Goal: Find specific page/section: Find specific page/section

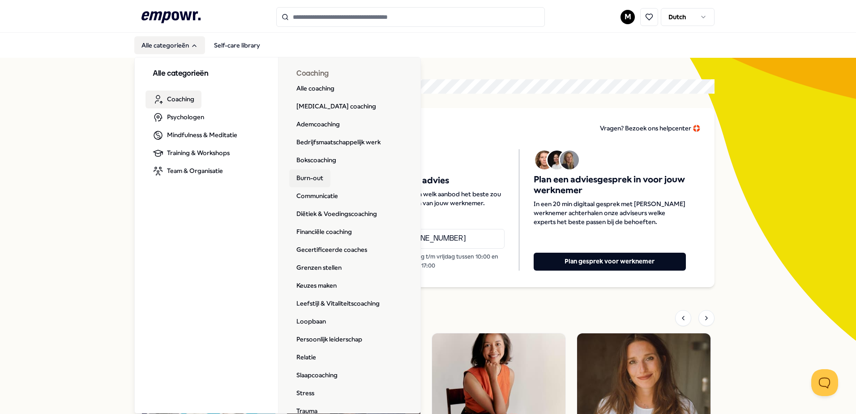
click at [308, 178] on link "Burn-out" at bounding box center [309, 178] width 41 height 18
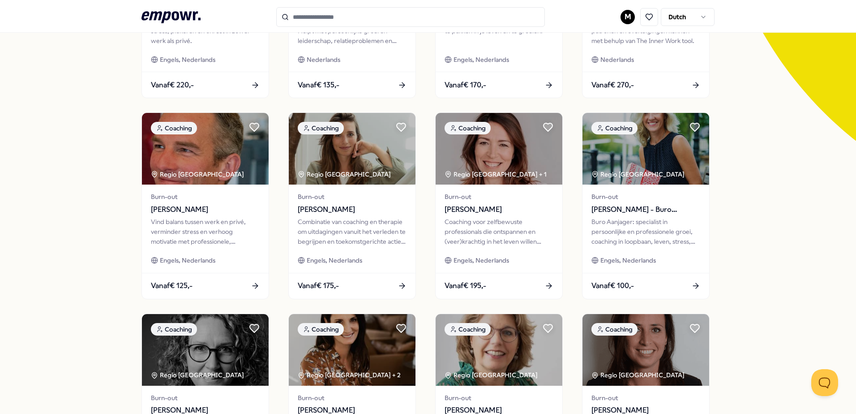
scroll to position [179, 0]
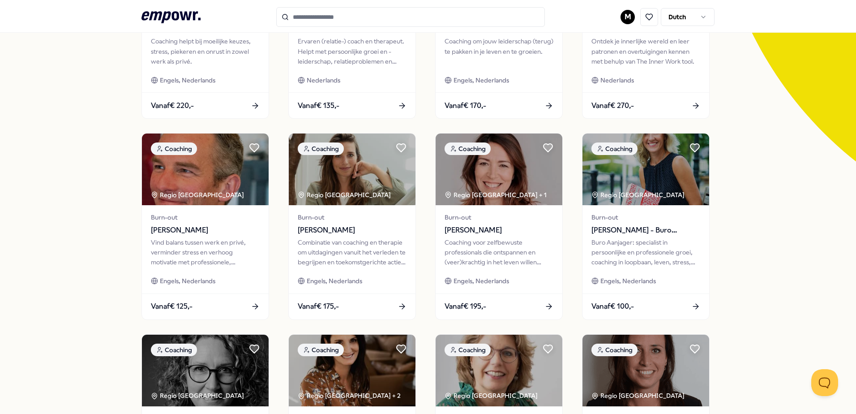
click at [631, 20] on html ".empowr-logo_svg__cls-1{fill:#03032f} M Dutch Alle categorieën Self-care librar…" at bounding box center [428, 207] width 856 height 414
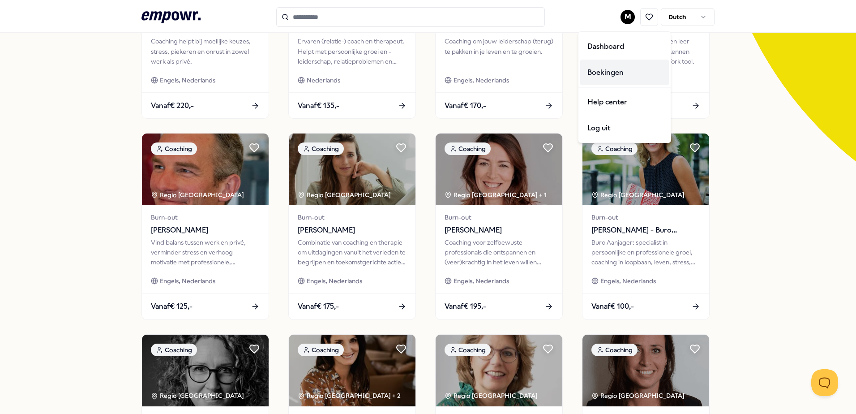
click at [615, 72] on div "Boekingen" at bounding box center [624, 73] width 89 height 26
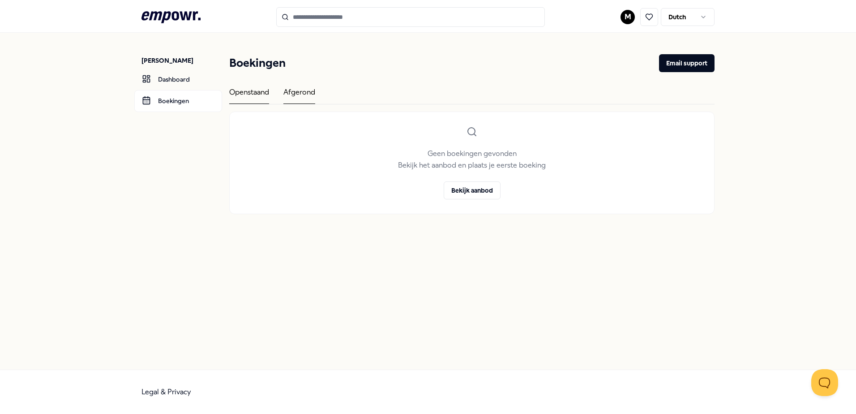
click at [307, 92] on div "Afgerond" at bounding box center [299, 94] width 32 height 17
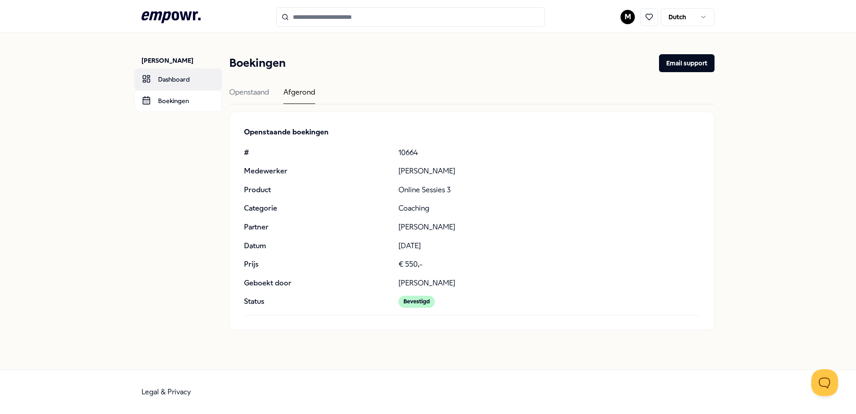
click at [196, 83] on link "Dashboard" at bounding box center [178, 79] width 88 height 21
